Goal: Task Accomplishment & Management: Use online tool/utility

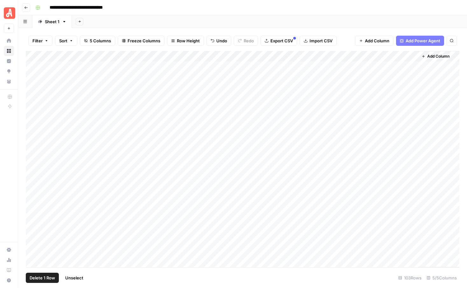
click at [32, 66] on div "Add Column" at bounding box center [242, 159] width 433 height 216
click at [32, 76] on div "Add Column" at bounding box center [242, 159] width 433 height 216
click at [32, 87] on div "Add Column" at bounding box center [242, 159] width 433 height 216
click at [32, 97] on div "Add Column" at bounding box center [242, 159] width 433 height 216
click at [32, 108] on div "Add Column" at bounding box center [242, 159] width 433 height 216
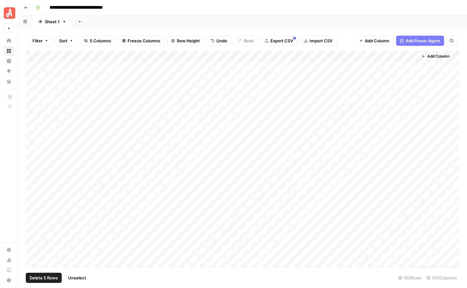
click at [31, 123] on div "Add Column" at bounding box center [242, 159] width 433 height 216
click at [31, 132] on div "Add Column" at bounding box center [242, 159] width 433 height 216
click at [31, 144] on div "Add Column" at bounding box center [242, 159] width 433 height 216
click at [31, 152] on div "Add Column" at bounding box center [242, 159] width 433 height 216
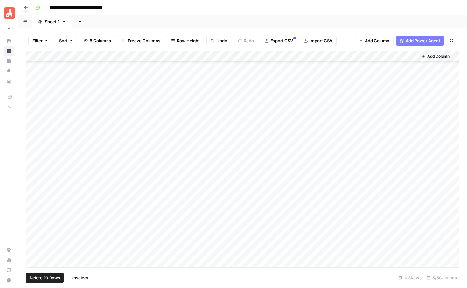
click at [32, 117] on div "Add Column" at bounding box center [242, 159] width 433 height 216
click at [32, 129] on div "Add Column" at bounding box center [242, 159] width 433 height 216
click at [32, 140] on div "Add Column" at bounding box center [242, 159] width 433 height 216
click at [32, 150] on div "Add Column" at bounding box center [242, 159] width 433 height 216
click at [32, 158] on div "Add Column" at bounding box center [242, 159] width 433 height 216
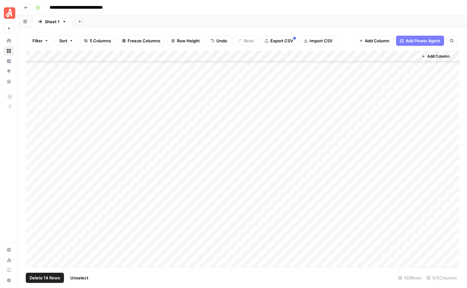
click at [32, 169] on div "Add Column" at bounding box center [242, 159] width 433 height 216
click at [32, 132] on div "Add Column" at bounding box center [242, 159] width 433 height 216
click at [32, 142] on div "Add Column" at bounding box center [242, 159] width 433 height 216
click at [32, 154] on div "Add Column" at bounding box center [242, 159] width 433 height 216
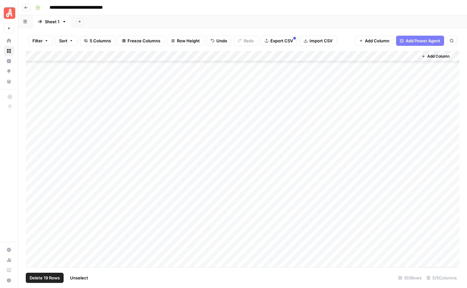
click at [32, 163] on div "Add Column" at bounding box center [242, 159] width 433 height 216
click at [32, 175] on div "Add Column" at bounding box center [242, 159] width 433 height 216
click at [32, 187] on div "Add Column" at bounding box center [242, 159] width 433 height 216
click at [32, 195] on div "Add Column" at bounding box center [242, 159] width 433 height 216
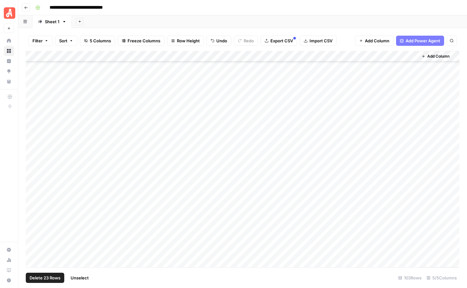
click at [31, 151] on div "Add Column" at bounding box center [242, 159] width 433 height 216
click at [31, 165] on div "Add Column" at bounding box center [242, 159] width 433 height 216
click at [31, 175] on div "Add Column" at bounding box center [242, 159] width 433 height 216
click at [31, 184] on div "Add Column" at bounding box center [242, 159] width 433 height 216
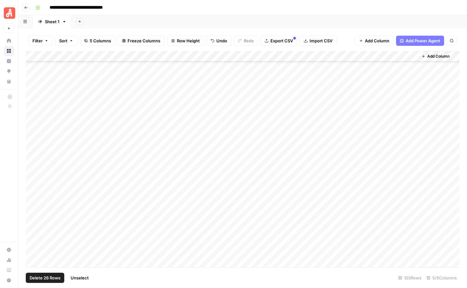
click at [31, 137] on div "Add Column" at bounding box center [242, 159] width 433 height 216
click at [31, 148] on div "Add Column" at bounding box center [242, 159] width 433 height 216
click at [31, 162] on div "Add Column" at bounding box center [242, 159] width 433 height 216
click at [32, 157] on div "Add Column" at bounding box center [242, 159] width 433 height 216
click at [32, 166] on div "Add Column" at bounding box center [242, 159] width 433 height 216
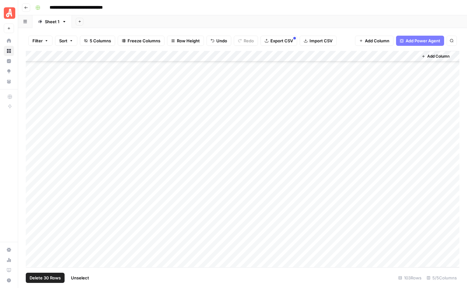
click at [32, 177] on div "Add Column" at bounding box center [242, 159] width 433 height 216
click at [32, 191] on div "Add Column" at bounding box center [242, 159] width 433 height 216
click at [31, 204] on div "Add Column" at bounding box center [242, 159] width 433 height 216
click at [31, 212] on div "Add Column" at bounding box center [242, 159] width 433 height 216
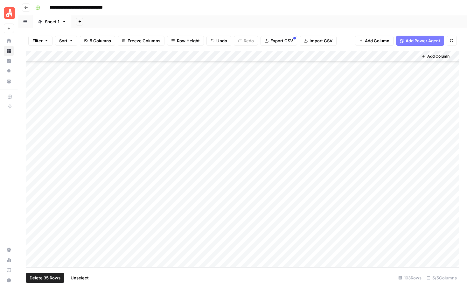
click at [32, 175] on div "Add Column" at bounding box center [242, 159] width 433 height 216
click at [32, 186] on div "Add Column" at bounding box center [242, 159] width 433 height 216
click at [32, 195] on div "Add Column" at bounding box center [242, 159] width 433 height 216
click at [30, 158] on div "Add Column" at bounding box center [242, 159] width 433 height 216
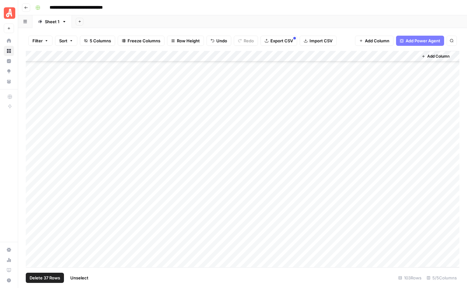
click at [30, 170] on div "Add Column" at bounding box center [242, 159] width 433 height 216
click at [34, 157] on div "Add Column" at bounding box center [242, 159] width 433 height 216
click at [34, 163] on div "Add Column" at bounding box center [242, 159] width 433 height 216
click at [33, 170] on div "Add Column" at bounding box center [242, 159] width 433 height 216
click at [33, 178] on div "Add Column" at bounding box center [242, 159] width 433 height 216
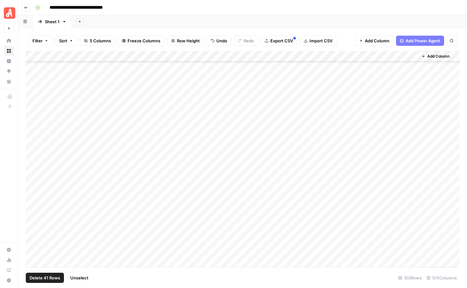
click at [33, 189] on div "Add Column" at bounding box center [242, 159] width 433 height 216
click at [33, 198] on div "Add Column" at bounding box center [242, 159] width 433 height 216
click at [33, 210] on div "Add Column" at bounding box center [242, 159] width 433 height 216
click at [33, 168] on div "Add Column" at bounding box center [242, 159] width 433 height 216
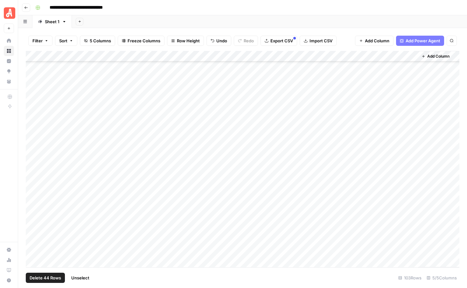
click at [33, 178] on div "Add Column" at bounding box center [242, 159] width 433 height 216
click at [33, 189] on div "Add Column" at bounding box center [242, 159] width 433 height 216
click at [33, 199] on div "Add Column" at bounding box center [242, 159] width 433 height 216
click at [32, 139] on div "Add Column" at bounding box center [242, 159] width 433 height 216
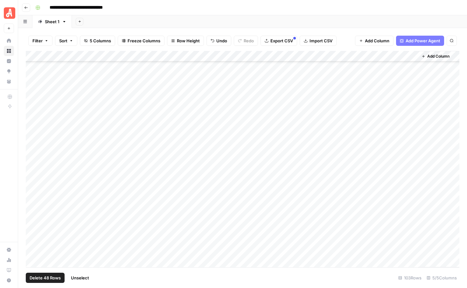
click at [32, 153] on div "Add Column" at bounding box center [242, 159] width 433 height 216
click at [32, 148] on div "Add Column" at bounding box center [242, 159] width 433 height 216
click at [32, 162] on div "Add Column" at bounding box center [242, 159] width 433 height 216
click at [32, 169] on div "Add Column" at bounding box center [242, 159] width 433 height 216
click at [32, 181] on div "Add Column" at bounding box center [242, 159] width 433 height 216
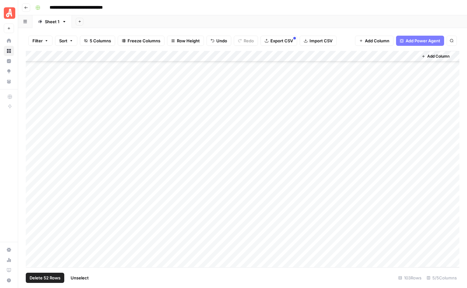
click at [32, 194] on div "Add Column" at bounding box center [242, 159] width 433 height 216
click at [32, 203] on div "Add Column" at bounding box center [242, 159] width 433 height 216
click at [32, 212] on div "Add Column" at bounding box center [242, 159] width 433 height 216
click at [32, 223] on div "Add Column" at bounding box center [242, 159] width 433 height 216
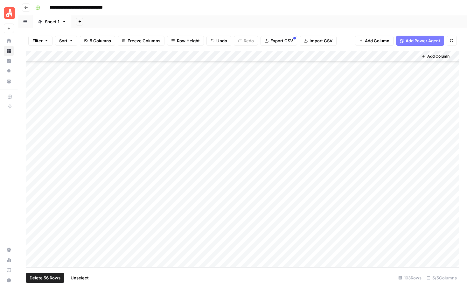
click at [32, 188] on div "Add Column" at bounding box center [242, 159] width 433 height 216
click at [32, 198] on div "Add Column" at bounding box center [242, 159] width 433 height 216
click at [32, 209] on div "Add Column" at bounding box center [242, 159] width 433 height 216
click at [32, 216] on div "Add Column" at bounding box center [242, 159] width 433 height 216
click at [34, 218] on div "Add Column" at bounding box center [242, 159] width 433 height 216
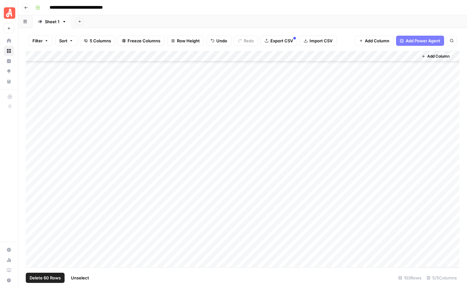
click at [33, 231] on div "Add Column" at bounding box center [242, 159] width 433 height 216
click at [33, 124] on div "Add Column" at bounding box center [242, 159] width 433 height 216
click at [33, 135] on div "Add Column" at bounding box center [242, 159] width 433 height 216
click at [33, 148] on div "Add Column" at bounding box center [242, 159] width 433 height 216
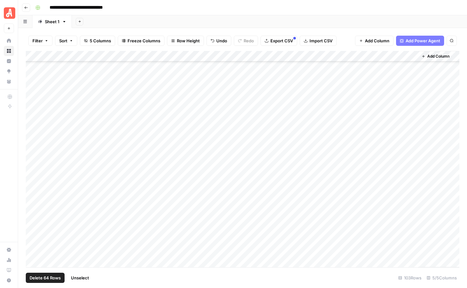
click at [33, 157] on div "Add Column" at bounding box center [242, 159] width 433 height 216
click at [32, 168] on div "Add Column" at bounding box center [242, 159] width 433 height 216
click at [32, 178] on div "Add Column" at bounding box center [242, 159] width 433 height 216
click at [32, 190] on div "Add Column" at bounding box center [242, 159] width 433 height 216
click at [32, 200] on div "Add Column" at bounding box center [242, 159] width 433 height 216
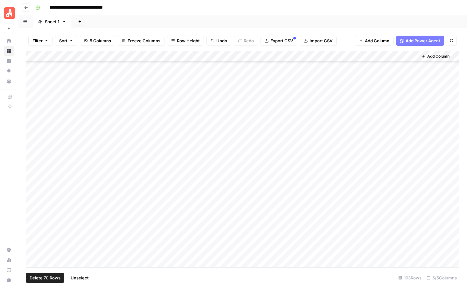
click at [32, 211] on div "Add Column" at bounding box center [242, 159] width 433 height 216
click at [32, 163] on div "Add Column" at bounding box center [242, 159] width 433 height 216
click at [33, 175] on div "Add Column" at bounding box center [242, 159] width 433 height 216
click at [33, 183] on div "Add Column" at bounding box center [242, 159] width 433 height 216
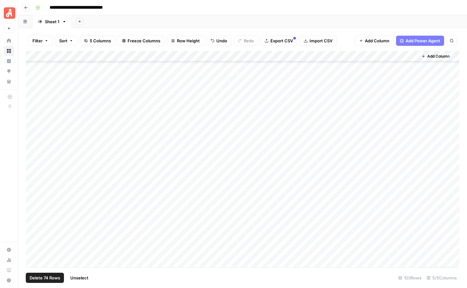
click at [33, 197] on div "Add Column" at bounding box center [242, 159] width 433 height 216
click at [32, 203] on div "Add Column" at bounding box center [242, 159] width 433 height 216
click at [33, 217] on div "Add Column" at bounding box center [242, 159] width 433 height 216
click at [33, 207] on div "Add Column" at bounding box center [242, 159] width 433 height 216
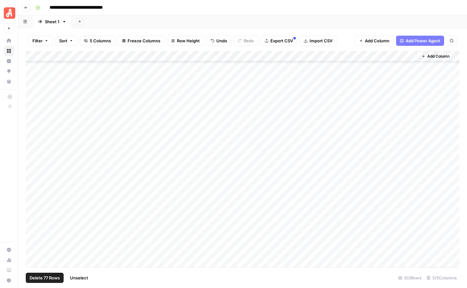
click at [32, 157] on div "Add Column" at bounding box center [242, 159] width 433 height 216
click at [32, 170] on div "Add Column" at bounding box center [242, 159] width 433 height 216
click at [32, 179] on div "Add Column" at bounding box center [242, 159] width 433 height 216
click at [32, 192] on div "Add Column" at bounding box center [242, 159] width 433 height 216
click at [32, 203] on div "Add Column" at bounding box center [242, 159] width 433 height 216
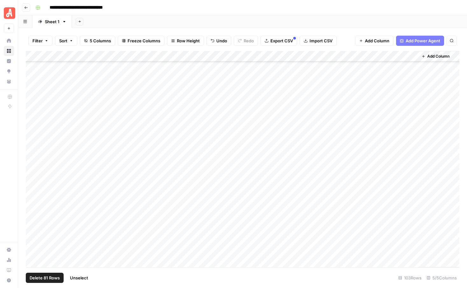
click at [32, 211] on div "Add Column" at bounding box center [242, 159] width 433 height 216
click at [32, 171] on div "Add Column" at bounding box center [242, 159] width 433 height 216
click at [32, 180] on div "Add Column" at bounding box center [242, 159] width 433 height 216
click at [32, 194] on div "Add Column" at bounding box center [242, 159] width 433 height 216
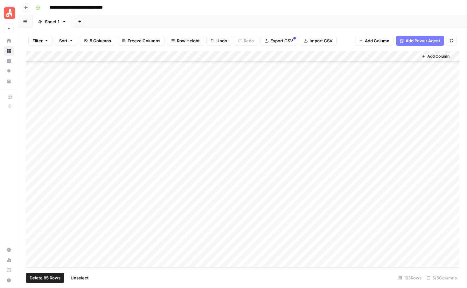
click at [32, 203] on div "Add Column" at bounding box center [242, 159] width 433 height 216
click at [34, 153] on div "Add Column" at bounding box center [242, 159] width 433 height 216
click at [34, 163] on div "Add Column" at bounding box center [242, 159] width 433 height 216
click at [33, 175] on div "Add Column" at bounding box center [242, 159] width 433 height 216
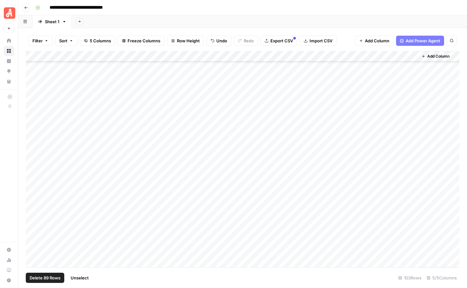
scroll to position [0, 0]
click at [36, 277] on span "Delete 89 Rows" at bounding box center [45, 277] width 31 height 6
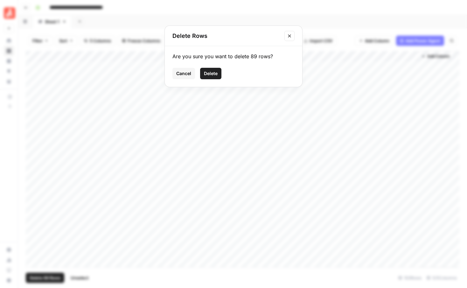
click at [213, 73] on span "Delete" at bounding box center [211, 73] width 14 height 6
